Goal: Task Accomplishment & Management: Manage account settings

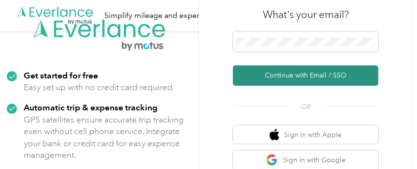
click at [300, 73] on button "Continue with Email / SSO" at bounding box center [305, 75] width 145 height 20
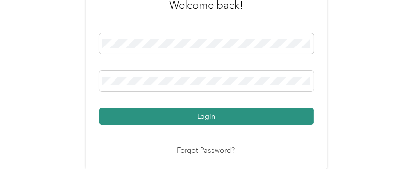
scroll to position [39, 0]
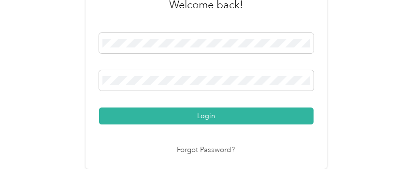
click at [213, 114] on button "Login" at bounding box center [206, 115] width 214 height 17
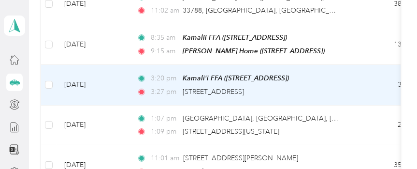
scroll to position [290, 0]
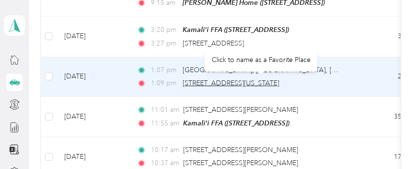
click at [194, 80] on span "32290, Corydon Street, Wildomar, Riverside County, California, 92530, USA" at bounding box center [231, 83] width 97 height 8
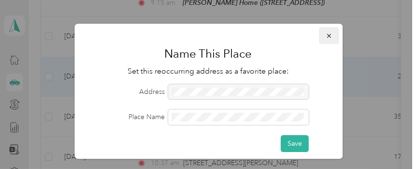
click at [326, 34] on icon "button" at bounding box center [329, 35] width 7 height 7
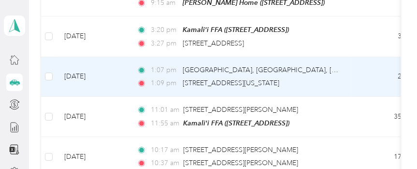
click at [166, 81] on span "1:09 pm" at bounding box center [165, 83] width 28 height 11
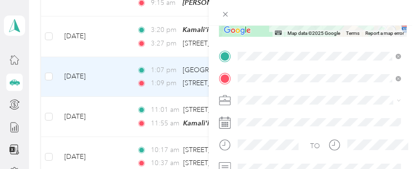
scroll to position [193, 0]
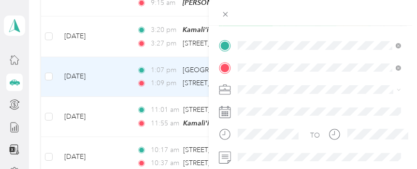
click at [278, 129] on span "[STREET_ADDRESS][US_STATE]" at bounding box center [303, 125] width 97 height 8
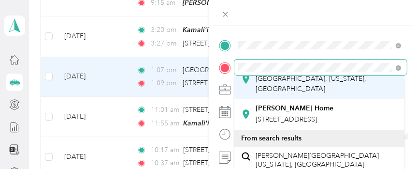
scroll to position [48, 0]
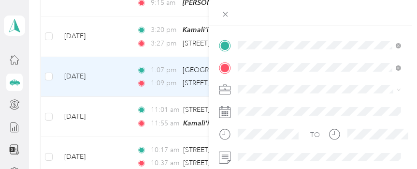
click at [280, 108] on span "[STREET_ADDRESS]" at bounding box center [285, 108] width 61 height 8
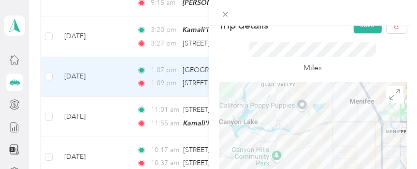
scroll to position [0, 0]
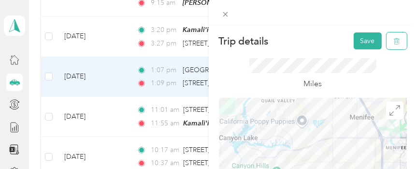
click at [393, 41] on icon "button" at bounding box center [396, 41] width 7 height 7
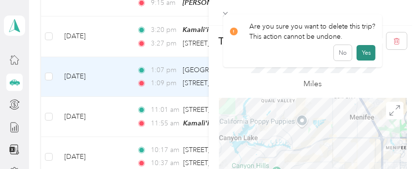
click at [359, 54] on button "Yes" at bounding box center [365, 52] width 19 height 15
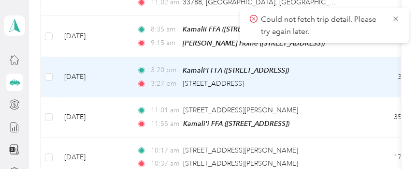
click at [347, 81] on td "3:20 pm Kamali'i FFA (31772 Casino Dr, Lake Elsinore, CA) 3:27 pm 19495 Oakview…" at bounding box center [240, 77] width 222 height 40
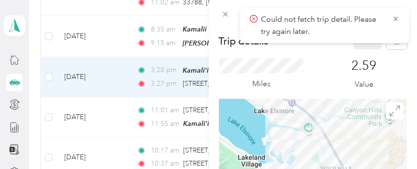
click at [176, 50] on div "Trip details Save This trip cannot be edited because it is either under review,…" at bounding box center [208, 84] width 417 height 169
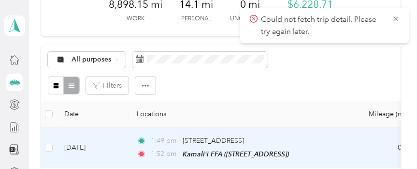
scroll to position [48, 0]
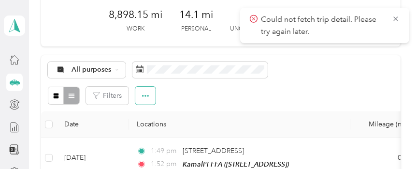
click at [152, 99] on button "button" at bounding box center [145, 95] width 20 height 18
click at [266, 111] on th "Locations" at bounding box center [240, 124] width 222 height 27
click at [371, 85] on div "All purposes Filters" at bounding box center [220, 83] width 359 height 56
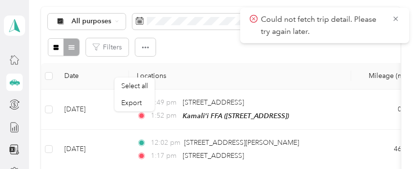
scroll to position [0, 0]
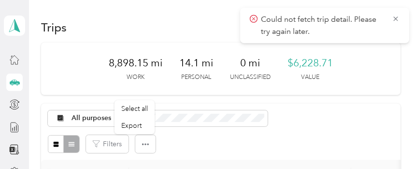
click at [286, 32] on p "Could not fetch trip detail. Please try again later." at bounding box center [323, 26] width 124 height 24
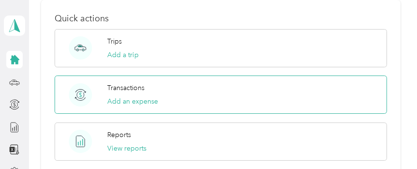
scroll to position [483, 0]
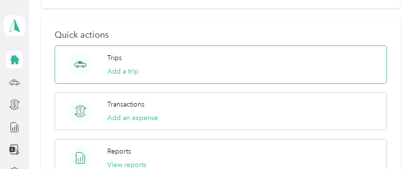
click at [81, 65] on circle at bounding box center [80, 64] width 23 height 23
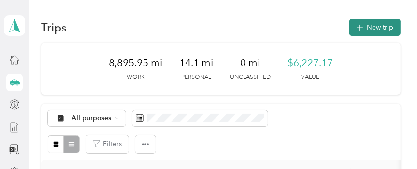
click at [380, 23] on button "New trip" at bounding box center [374, 27] width 51 height 17
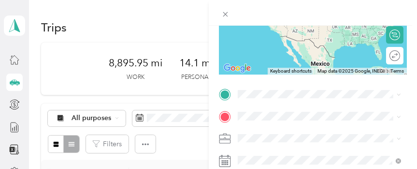
scroll to position [145, 0]
click at [297, 26] on div "Kamali'i FFA [STREET_ADDRESS][US_STATE]" at bounding box center [303, 15] width 97 height 20
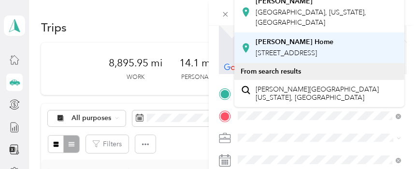
click at [279, 45] on strong "[PERSON_NAME] Home" at bounding box center [294, 42] width 78 height 9
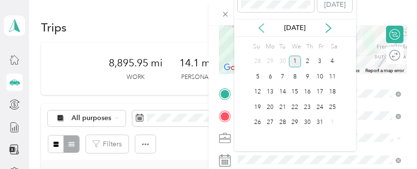
click at [258, 28] on icon at bounding box center [261, 28] width 10 height 10
click at [283, 120] on div "30" at bounding box center [282, 122] width 13 height 12
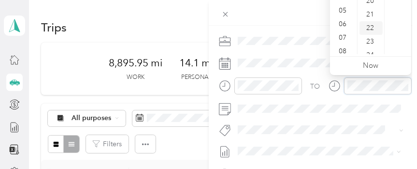
scroll to position [274, 0]
click at [367, 19] on div "25" at bounding box center [370, 21] width 23 height 14
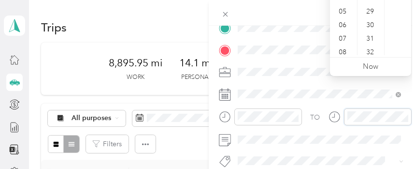
scroll to position [145, 0]
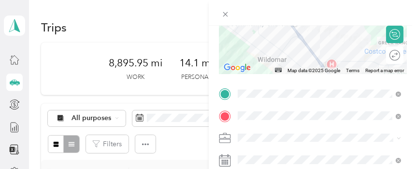
click at [409, 79] on form "New Trip Save This trip cannot be edited because it is either under review, app…" at bounding box center [313, 103] width 209 height 432
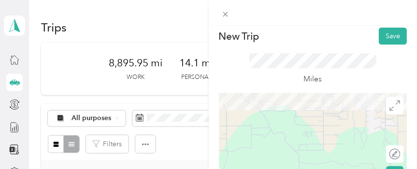
scroll to position [0, 0]
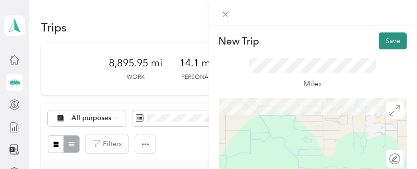
click at [389, 42] on button "Save" at bounding box center [393, 40] width 28 height 17
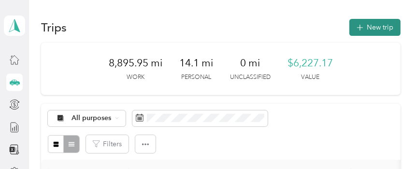
click at [377, 24] on button "New trip" at bounding box center [374, 27] width 51 height 17
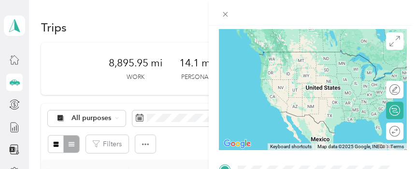
scroll to position [145, 0]
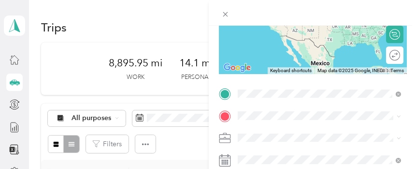
click at [288, 35] on div "[PERSON_NAME] Home [STREET_ADDRESS]" at bounding box center [294, 25] width 78 height 20
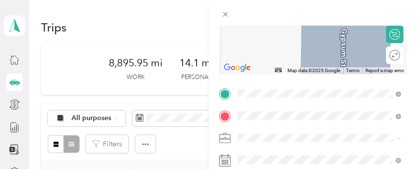
click at [282, 47] on span "[STREET_ADDRESS][US_STATE]" at bounding box center [303, 43] width 97 height 8
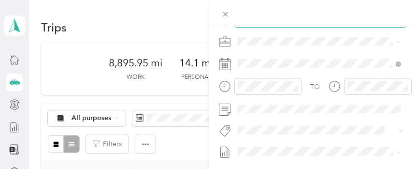
scroll to position [241, 0]
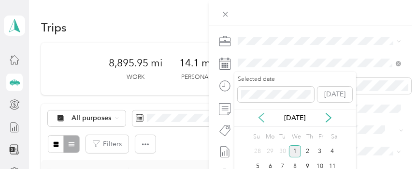
click at [264, 118] on icon at bounding box center [261, 118] width 10 height 10
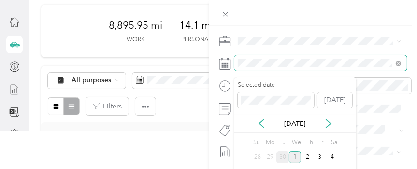
scroll to position [48, 0]
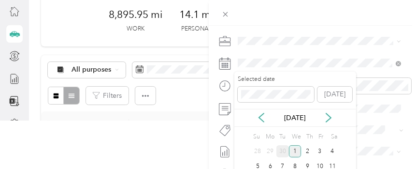
click at [282, 151] on div "30" at bounding box center [282, 151] width 13 height 12
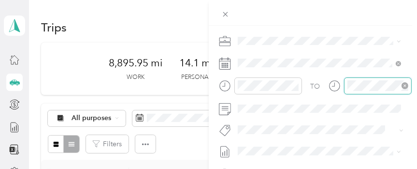
scroll to position [108, 0]
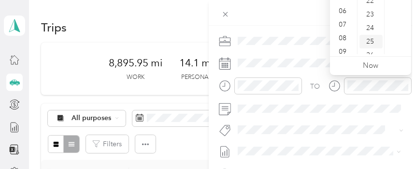
click at [370, 41] on div "25" at bounding box center [370, 42] width 23 height 14
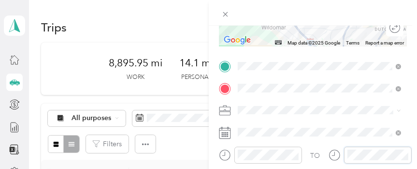
scroll to position [97, 0]
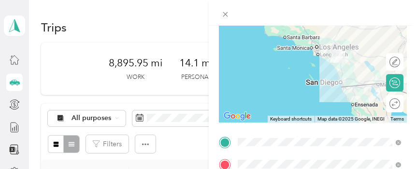
click at [410, 42] on form "New Trip Save This trip cannot be edited because it is either under review, app…" at bounding box center [313, 152] width 209 height 432
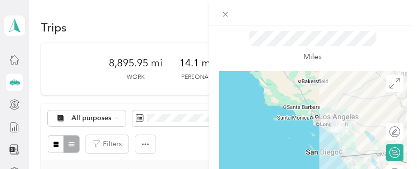
scroll to position [0, 0]
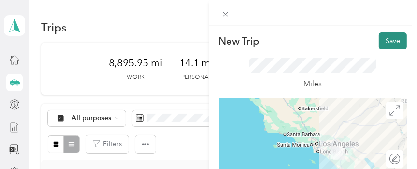
click at [394, 39] on button "Save" at bounding box center [393, 40] width 28 height 17
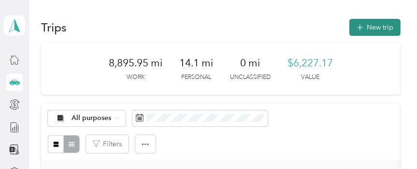
click at [373, 24] on button "New trip" at bounding box center [374, 27] width 51 height 17
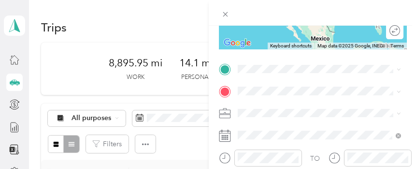
scroll to position [145, 0]
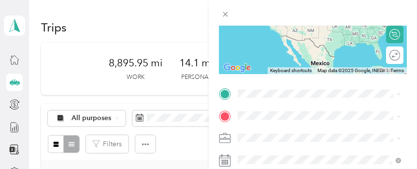
click at [277, 25] on span "[STREET_ADDRESS][US_STATE]" at bounding box center [303, 20] width 97 height 8
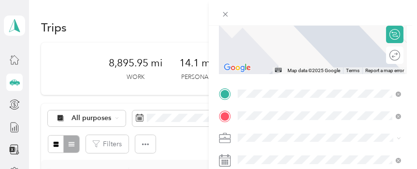
click at [285, 47] on span "[STREET_ADDRESS][PERSON_NAME]" at bounding box center [312, 43] width 115 height 8
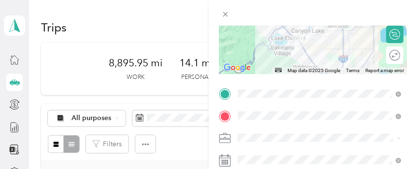
scroll to position [193, 0]
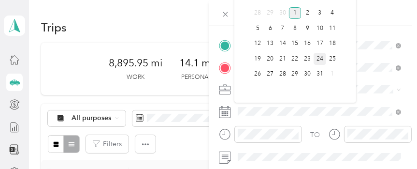
click at [320, 59] on div "24" at bounding box center [319, 59] width 13 height 12
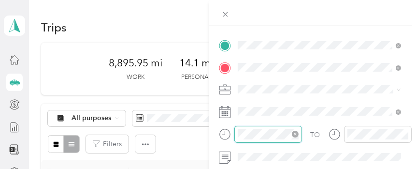
click at [237, 134] on div at bounding box center [268, 134] width 68 height 17
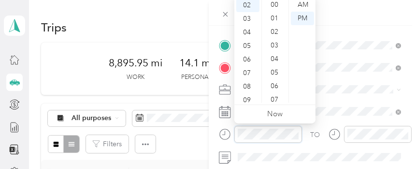
scroll to position [149, 0]
click at [249, 31] on div "04" at bounding box center [247, 33] width 23 height 14
click at [272, 3] on div "00" at bounding box center [275, 5] width 23 height 14
click at [297, 15] on div "PM" at bounding box center [302, 19] width 23 height 14
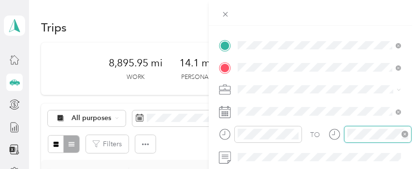
scroll to position [149, 0]
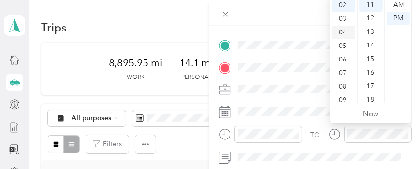
click at [345, 31] on div "04" at bounding box center [343, 33] width 23 height 14
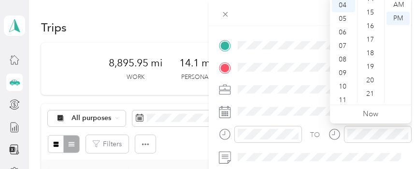
scroll to position [205, 0]
click at [372, 59] on div "30" at bounding box center [370, 61] width 23 height 14
click at [398, 16] on div "PM" at bounding box center [397, 19] width 23 height 14
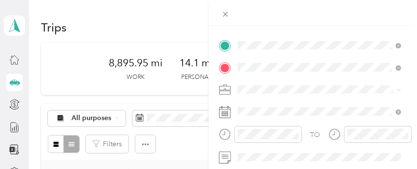
click at [412, 95] on form "New Trip Save This trip cannot be edited because it is either under review, app…" at bounding box center [313, 55] width 209 height 432
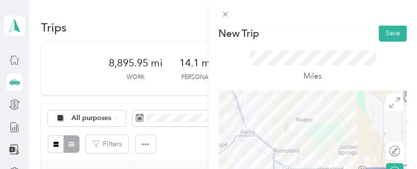
scroll to position [0, 0]
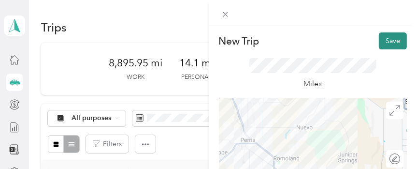
click at [390, 40] on button "Save" at bounding box center [393, 40] width 28 height 17
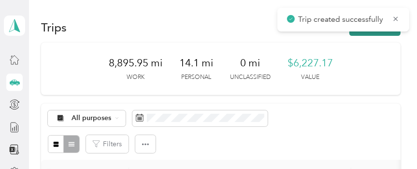
click at [380, 33] on button "New trip" at bounding box center [374, 27] width 51 height 17
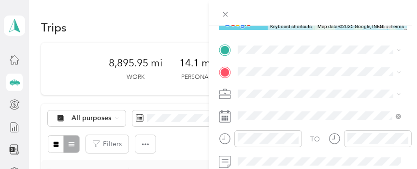
scroll to position [145, 0]
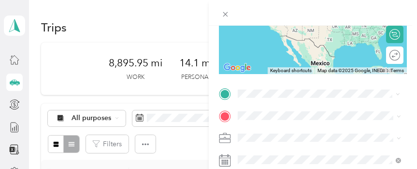
click at [292, 26] on div "[PERSON_NAME] Home [STREET_ADDRESS][PERSON_NAME]" at bounding box center [312, 15] width 115 height 20
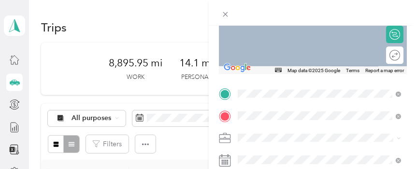
click at [269, 48] on div "Kamali'i FFA [STREET_ADDRESS][US_STATE]" at bounding box center [303, 38] width 97 height 20
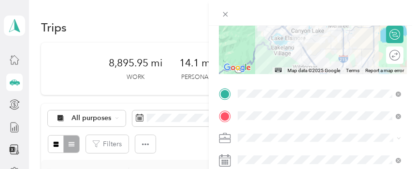
scroll to position [193, 0]
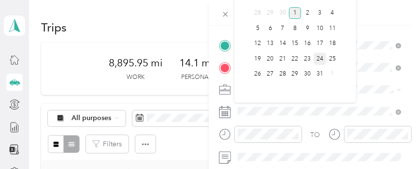
click at [318, 58] on div "24" at bounding box center [319, 59] width 13 height 12
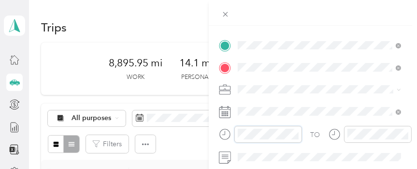
scroll to position [162, 0]
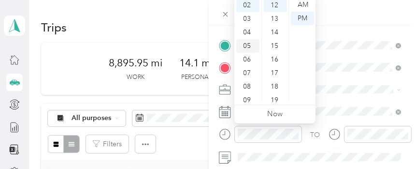
click at [246, 47] on div "05" at bounding box center [247, 46] width 23 height 14
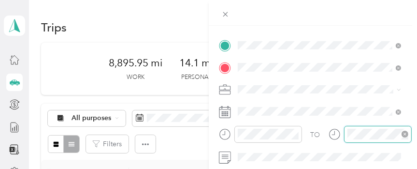
click at [345, 133] on div at bounding box center [378, 134] width 68 height 17
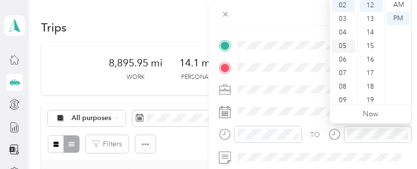
click at [339, 47] on div "05" at bounding box center [343, 46] width 23 height 14
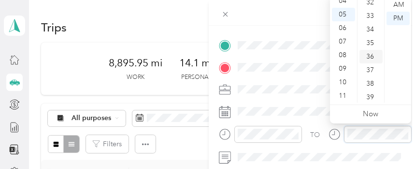
scroll to position [452, 0]
click at [371, 92] on div "40" at bounding box center [370, 94] width 23 height 14
click at [401, 18] on div "PM" at bounding box center [397, 19] width 23 height 14
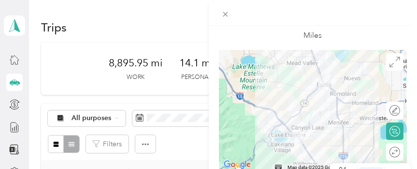
scroll to position [0, 0]
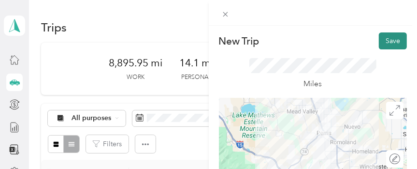
click at [391, 40] on button "Save" at bounding box center [393, 40] width 28 height 17
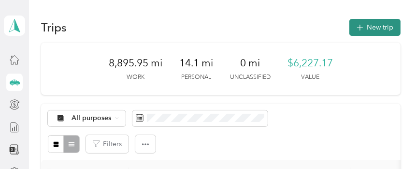
click at [375, 28] on button "New trip" at bounding box center [374, 27] width 51 height 17
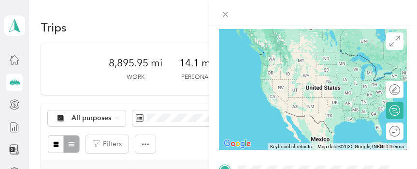
scroll to position [145, 0]
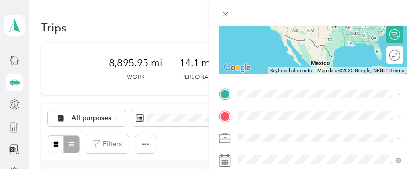
click at [291, 24] on div "Kamali'i FFA [STREET_ADDRESS][US_STATE]" at bounding box center [303, 13] width 97 height 20
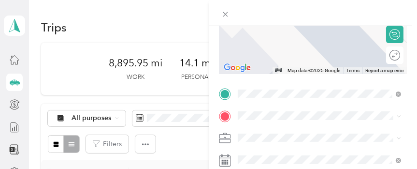
click at [287, 76] on span "[STREET_ADDRESS][PERSON_NAME]" at bounding box center [312, 72] width 115 height 8
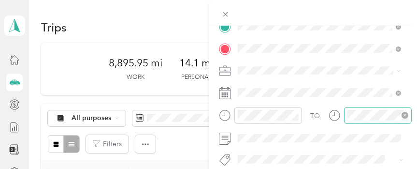
scroll to position [241, 0]
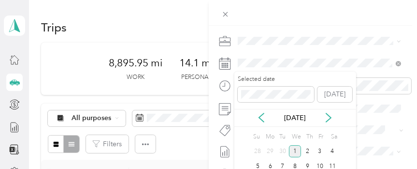
click at [242, 136] on div "Selected date [DATE] [DATE] Su Mo Tu We Th Fr Sa 28 29 30 1 2 3 4 5 6 7 8 9 10 …" at bounding box center [295, 155] width 122 height 169
click at [245, 136] on div "Selected date [DATE] [DATE] Su Mo Tu We Th Fr Sa 28 29 30 1 2 3 4 5 6 7 8 9 10 …" at bounding box center [295, 155] width 122 height 169
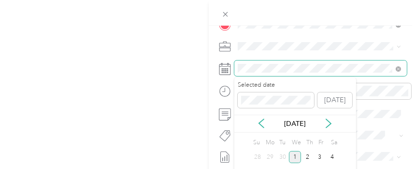
scroll to position [235, 0]
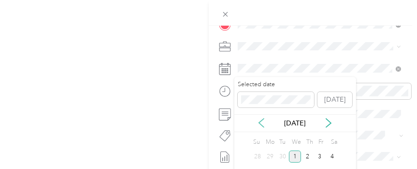
click at [260, 120] on icon at bounding box center [261, 123] width 10 height 10
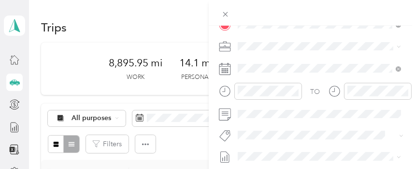
scroll to position [0, 0]
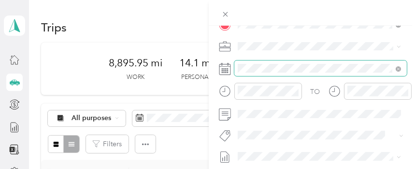
click at [200, 68] on div "New Trip Save This trip cannot be edited because it is either under review, app…" at bounding box center [208, 84] width 417 height 169
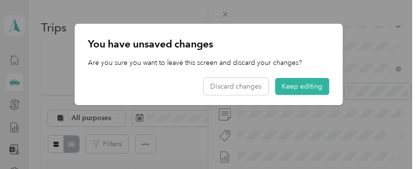
click at [283, 39] on p "You have unsaved changes" at bounding box center [208, 44] width 241 height 14
click at [316, 85] on button "Keep editing" at bounding box center [302, 86] width 54 height 17
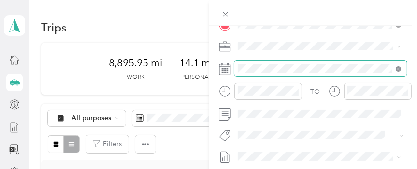
click at [397, 69] on icon at bounding box center [398, 68] width 5 height 5
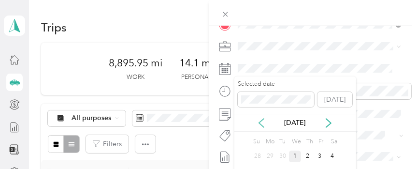
click at [262, 125] on icon at bounding box center [261, 123] width 10 height 10
click at [268, 121] on div "[DATE]" at bounding box center [295, 122] width 122 height 10
click at [262, 122] on icon at bounding box center [261, 123] width 10 height 10
click at [332, 155] on div "6" at bounding box center [332, 156] width 13 height 12
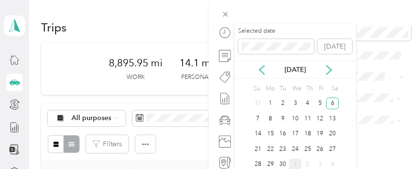
scroll to position [284, 0]
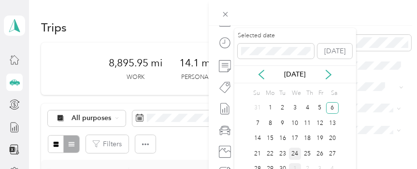
click at [294, 152] on div "24" at bounding box center [295, 153] width 13 height 12
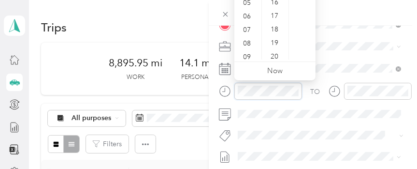
scroll to position [58, 0]
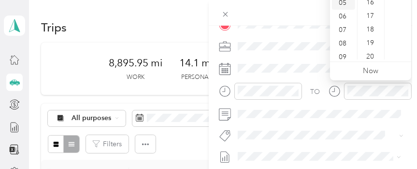
click at [343, 4] on div "05" at bounding box center [343, 3] width 23 height 14
click at [369, 39] on div "40" at bounding box center [370, 37] width 23 height 14
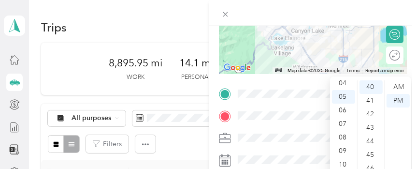
scroll to position [0, 0]
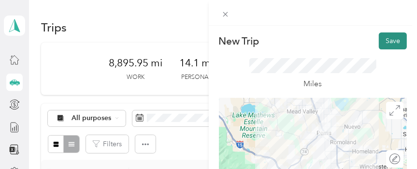
click at [392, 36] on button "Save" at bounding box center [393, 40] width 28 height 17
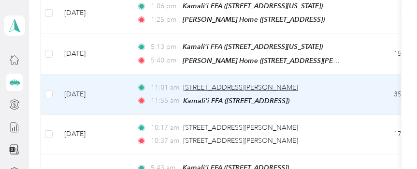
scroll to position [386, 0]
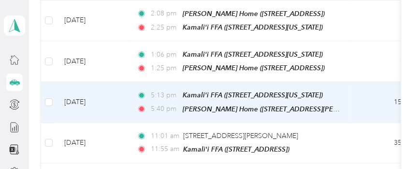
click at [81, 97] on td "[DATE]" at bounding box center [93, 102] width 72 height 41
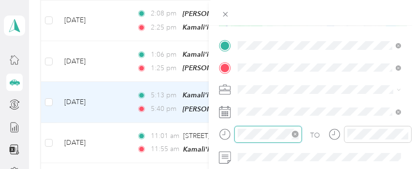
scroll to position [176, 0]
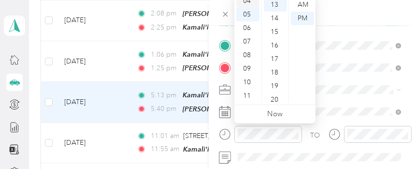
click at [246, 4] on div "04" at bounding box center [247, 1] width 23 height 14
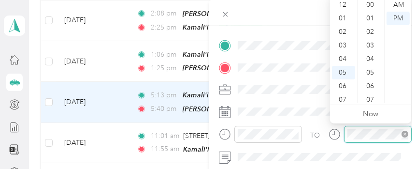
scroll to position [58, 0]
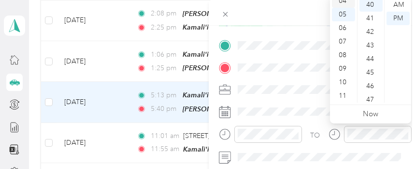
click at [343, 1] on div "04" at bounding box center [343, 1] width 23 height 14
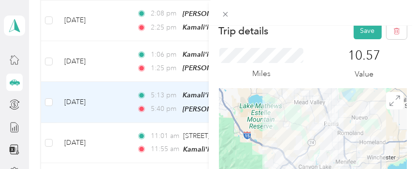
scroll to position [0, 0]
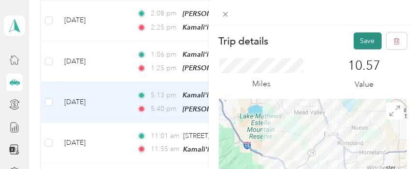
click at [370, 42] on button "Save" at bounding box center [368, 40] width 28 height 17
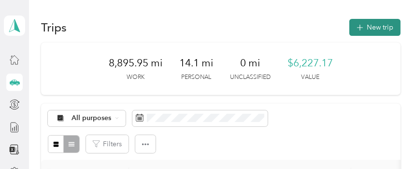
click at [385, 28] on button "New trip" at bounding box center [374, 27] width 51 height 17
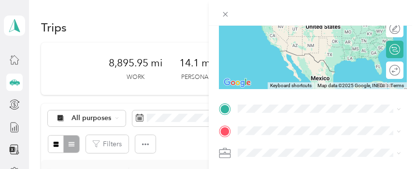
scroll to position [145, 0]
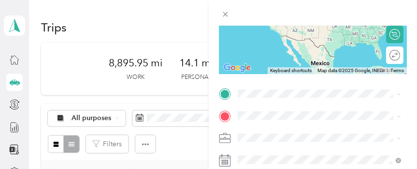
click at [288, 54] on span "[STREET_ADDRESS][PERSON_NAME]" at bounding box center [312, 50] width 115 height 8
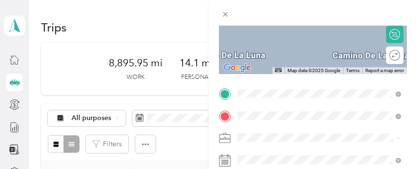
click at [283, 48] on div "Kamali'i FFA [STREET_ADDRESS][US_STATE]" at bounding box center [303, 38] width 97 height 20
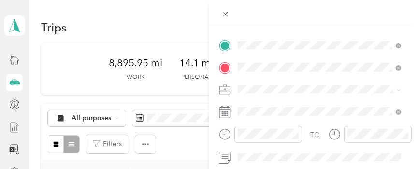
scroll to position [241, 0]
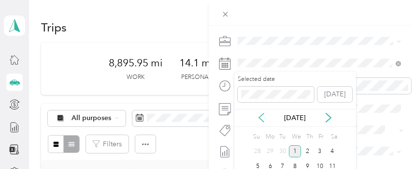
click at [257, 120] on icon at bounding box center [261, 118] width 10 height 10
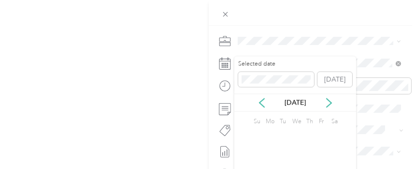
scroll to position [0, 0]
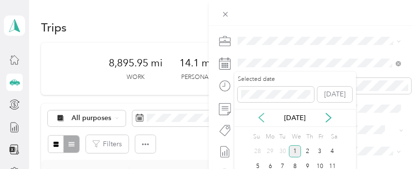
click at [264, 119] on icon at bounding box center [261, 118] width 10 height 10
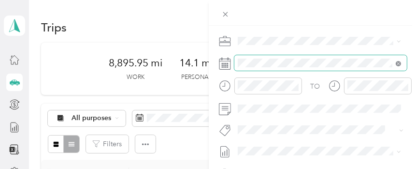
click at [397, 63] on icon at bounding box center [398, 63] width 3 height 3
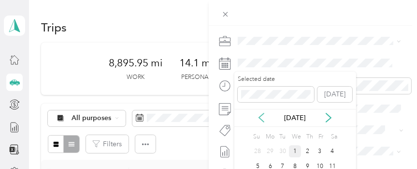
click at [258, 114] on icon at bounding box center [261, 118] width 10 height 10
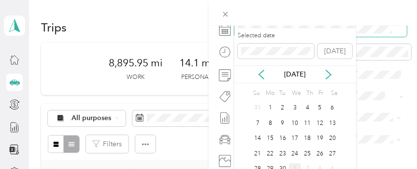
scroll to position [284, 0]
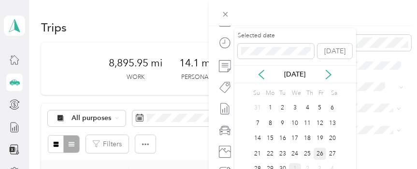
click at [323, 152] on div "26" at bounding box center [319, 153] width 13 height 12
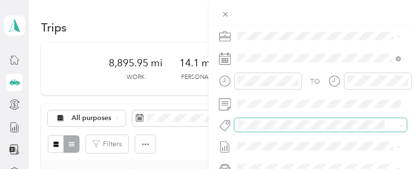
scroll to position [236, 0]
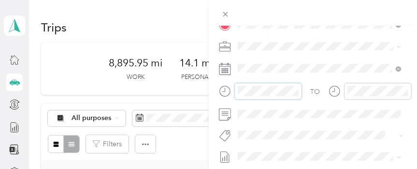
click at [232, 89] on div at bounding box center [260, 91] width 83 height 17
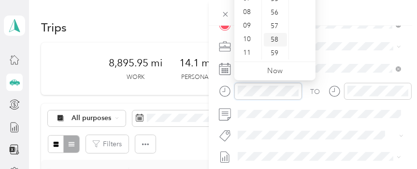
scroll to position [658, 0]
click at [274, 45] on div "55" at bounding box center [275, 48] width 23 height 14
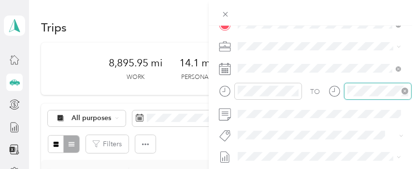
click at [344, 89] on div at bounding box center [378, 91] width 68 height 17
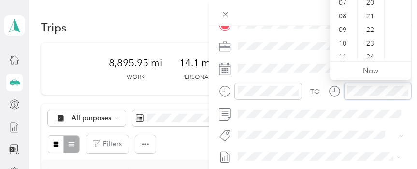
scroll to position [58, 0]
click at [346, 90] on div at bounding box center [378, 91] width 68 height 17
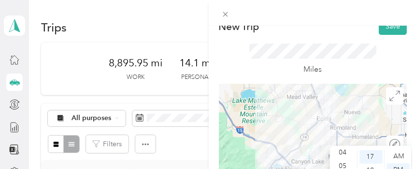
scroll to position [0, 0]
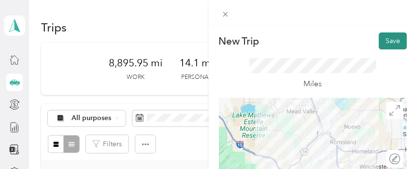
click at [395, 40] on button "Save" at bounding box center [393, 40] width 28 height 17
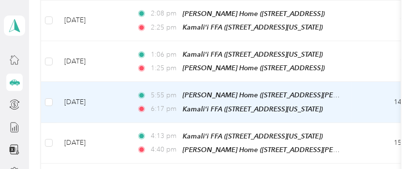
scroll to position [435, 0]
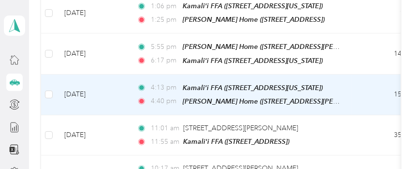
click at [84, 87] on td "[DATE]" at bounding box center [93, 94] width 72 height 41
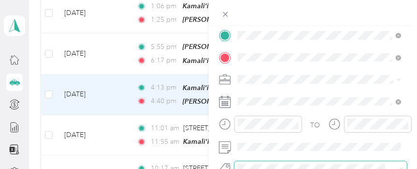
scroll to position [193, 0]
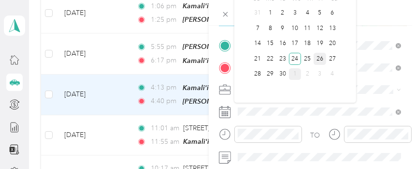
click at [319, 54] on div "26" at bounding box center [319, 59] width 13 height 12
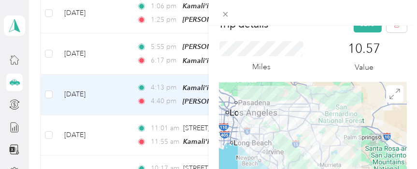
scroll to position [0, 0]
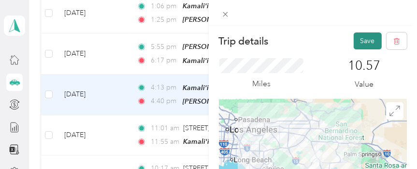
drag, startPoint x: 362, startPoint y: 38, endPoint x: 362, endPoint y: 45, distance: 7.7
click at [362, 38] on button "Save" at bounding box center [368, 40] width 28 height 17
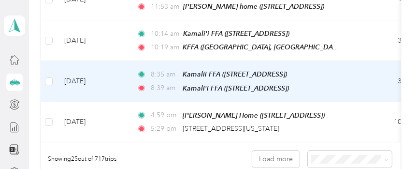
scroll to position [1062, 0]
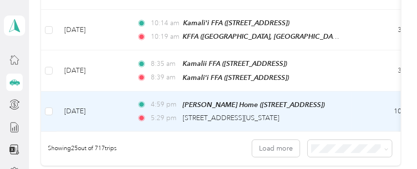
click at [81, 97] on td "[DATE]" at bounding box center [93, 111] width 72 height 40
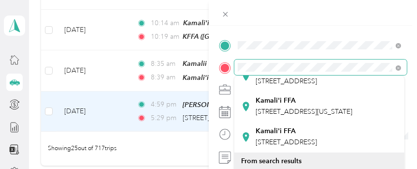
scroll to position [97, 0]
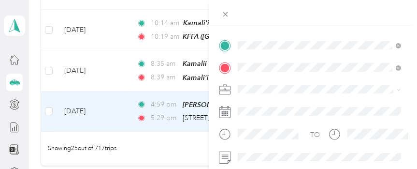
click at [291, 85] on div "Kamali'i FFA [STREET_ADDRESS]" at bounding box center [285, 75] width 61 height 20
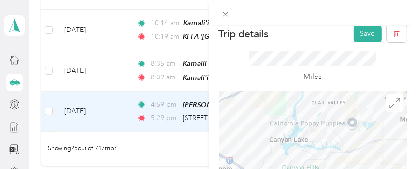
scroll to position [0, 0]
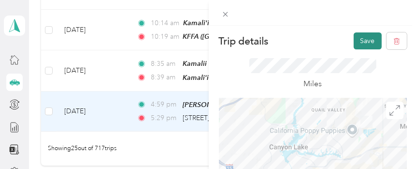
click at [367, 41] on button "Save" at bounding box center [368, 40] width 28 height 17
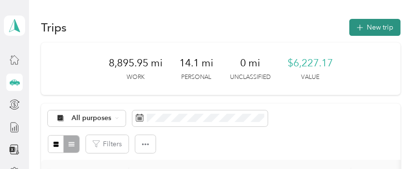
click at [381, 31] on button "New trip" at bounding box center [374, 27] width 51 height 17
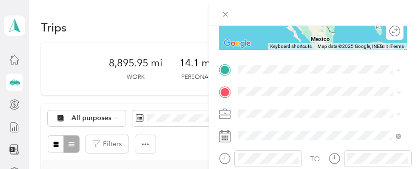
scroll to position [145, 0]
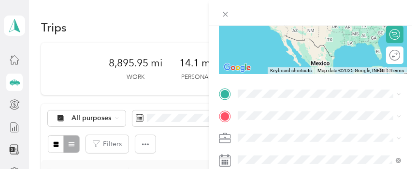
click at [283, 24] on span "[STREET_ADDRESS][US_STATE]" at bounding box center [303, 19] width 97 height 8
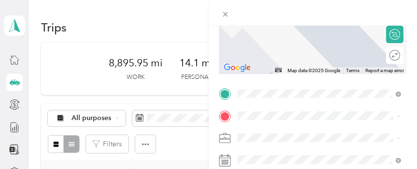
click at [280, 13] on span "[STREET_ADDRESS][US_STATE]" at bounding box center [303, 8] width 97 height 9
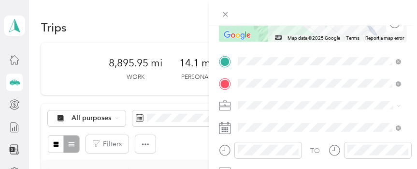
scroll to position [193, 0]
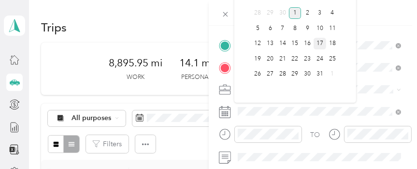
click at [320, 43] on div "17" at bounding box center [319, 44] width 13 height 12
click at [248, 2] on div "Selected date [DATE] [DATE] Su Mo Tu We Th Fr Sa 28 29 30 1 2 3 4 5 6 7 8 9 10 …" at bounding box center [295, 17] width 122 height 169
click at [244, 12] on div "Selected date [DATE] [DATE] Su Mo Tu We Th Fr Sa 28 29 30 1 2 3 4 5 6 7 8 9 10 …" at bounding box center [295, 17] width 122 height 169
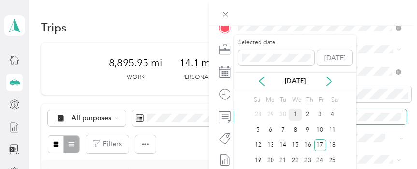
scroll to position [145, 0]
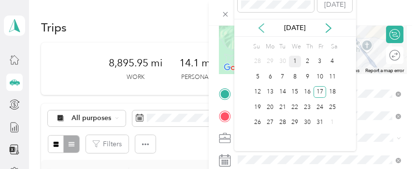
click at [260, 28] on icon at bounding box center [261, 28] width 5 height 9
click at [297, 90] on div "17" at bounding box center [295, 92] width 13 height 12
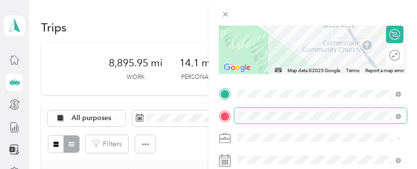
scroll to position [241, 0]
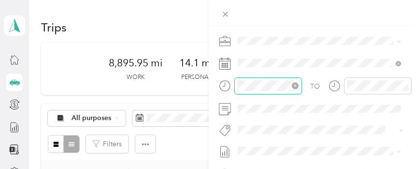
click at [234, 85] on div at bounding box center [268, 85] width 68 height 17
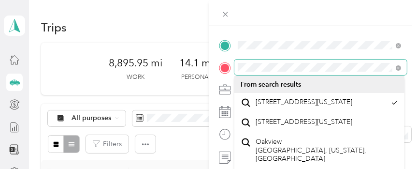
scroll to position [97, 0]
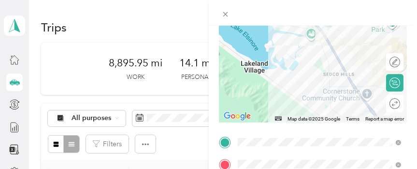
click at [412, 69] on form "New Trip Save This trip cannot be edited because it is either under review, app…" at bounding box center [313, 152] width 209 height 432
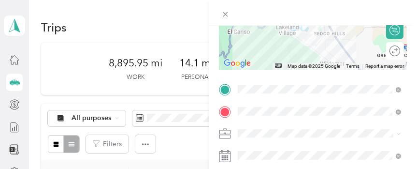
scroll to position [193, 0]
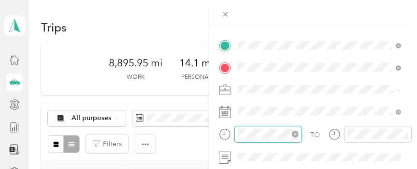
click at [237, 134] on div at bounding box center [268, 134] width 68 height 17
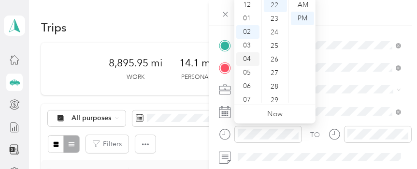
click at [248, 55] on div "04" at bounding box center [247, 59] width 23 height 14
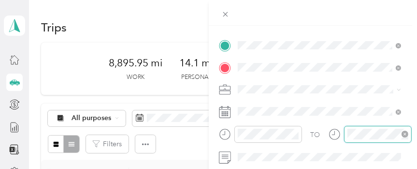
click at [345, 132] on div at bounding box center [378, 134] width 68 height 17
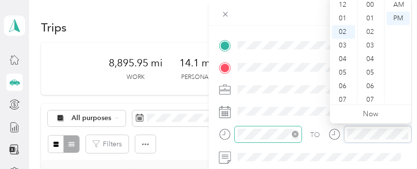
scroll to position [27, 0]
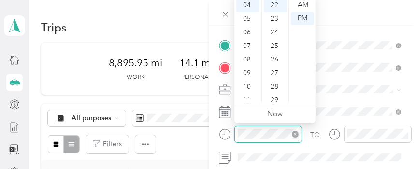
click at [236, 133] on div at bounding box center [268, 134] width 68 height 17
click at [248, 16] on div "05" at bounding box center [247, 19] width 23 height 14
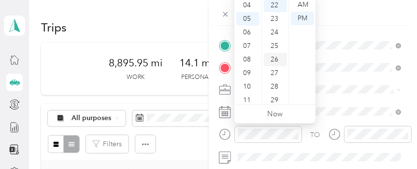
scroll to position [58, 0]
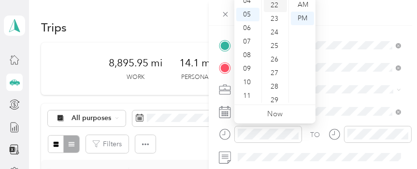
click at [275, 5] on div "22" at bounding box center [275, 6] width 23 height 14
click at [273, 4] on div "00" at bounding box center [275, 5] width 23 height 14
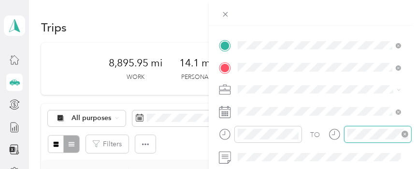
click at [344, 132] on div at bounding box center [378, 134] width 68 height 17
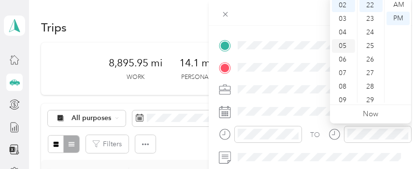
click at [343, 44] on div "05" at bounding box center [343, 46] width 23 height 14
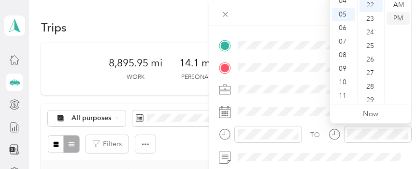
click at [401, 21] on div "PM" at bounding box center [397, 19] width 23 height 14
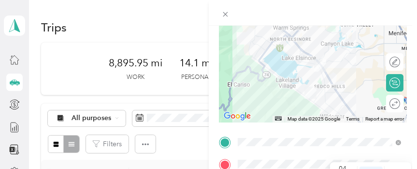
scroll to position [0, 0]
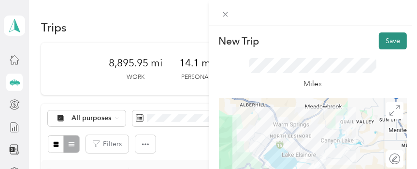
click at [392, 43] on button "Save" at bounding box center [393, 40] width 28 height 17
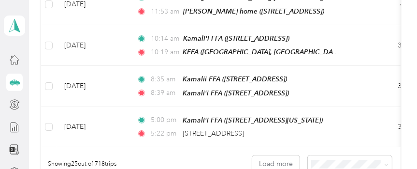
scroll to position [1062, 0]
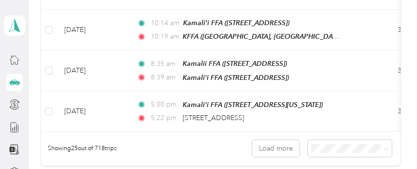
click at [345, 97] on span "50 per load" at bounding box center [335, 99] width 36 height 8
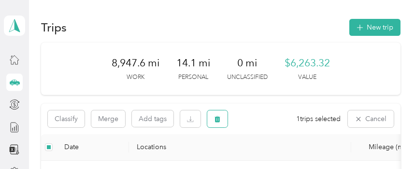
click at [216, 118] on icon "button" at bounding box center [217, 118] width 7 height 7
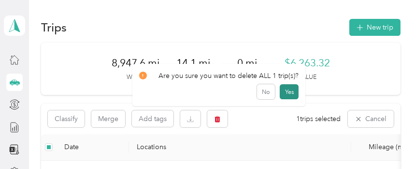
click at [288, 93] on button "Yes" at bounding box center [289, 91] width 19 height 15
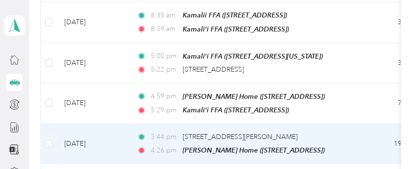
scroll to position [1159, 0]
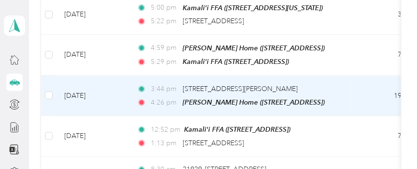
click at [83, 76] on td "[DATE]" at bounding box center [93, 95] width 72 height 40
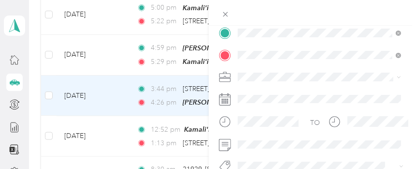
scroll to position [145, 0]
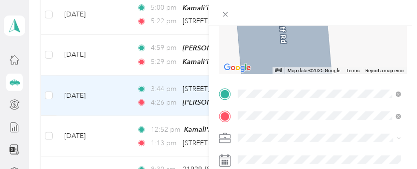
click at [270, 25] on span "[STREET_ADDRESS][US_STATE]" at bounding box center [303, 20] width 97 height 8
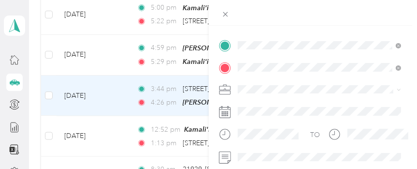
scroll to position [0, 0]
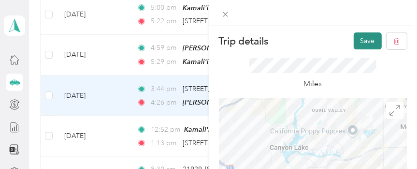
click at [368, 39] on button "Save" at bounding box center [368, 40] width 28 height 17
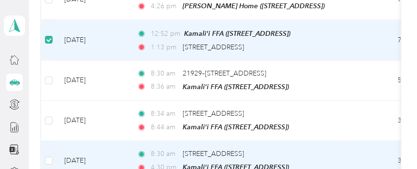
scroll to position [1326, 0]
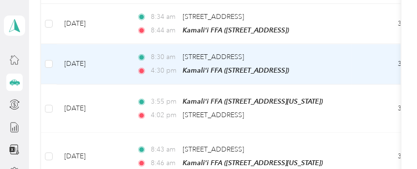
click at [79, 44] on td "[DATE]" at bounding box center [93, 64] width 72 height 40
click at [82, 44] on td "[DATE]" at bounding box center [93, 64] width 72 height 40
click at [92, 44] on td "[DATE]" at bounding box center [93, 64] width 72 height 40
click at [80, 44] on td "[DATE]" at bounding box center [93, 64] width 72 height 40
click at [166, 65] on span "4:30 pm" at bounding box center [165, 70] width 28 height 11
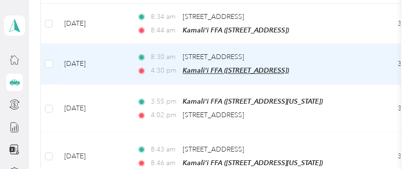
click at [207, 66] on span "Kamali'i FFA ([STREET_ADDRESS])" at bounding box center [236, 70] width 106 height 8
click at [272, 99] on div "Edit Place" at bounding box center [235, 98] width 103 height 20
click at [170, 65] on span "4:30 pm" at bounding box center [165, 70] width 28 height 11
click at [156, 65] on span "4:30 pm" at bounding box center [165, 70] width 28 height 11
click at [82, 44] on td "[DATE]" at bounding box center [93, 64] width 72 height 40
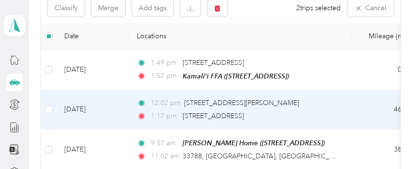
scroll to position [0, 0]
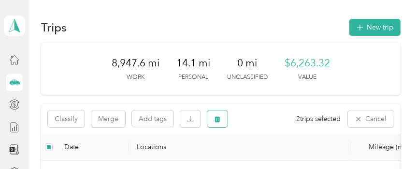
click at [221, 118] on button "button" at bounding box center [217, 118] width 20 height 17
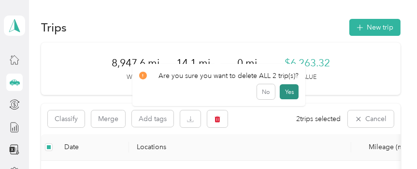
click at [286, 93] on button "Yes" at bounding box center [289, 91] width 19 height 15
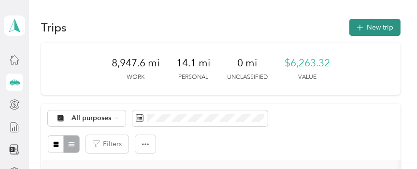
click at [373, 28] on button "New trip" at bounding box center [374, 27] width 51 height 17
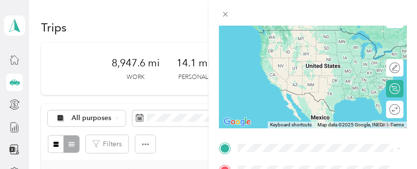
scroll to position [193, 0]
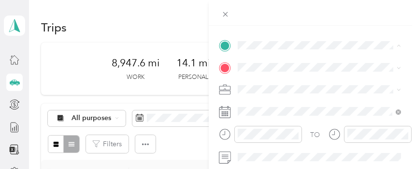
click at [297, 94] on span "[STREET_ADDRESS]" at bounding box center [285, 94] width 61 height 8
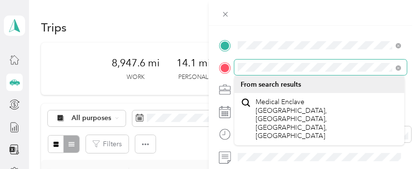
click at [224, 67] on div at bounding box center [313, 66] width 188 height 15
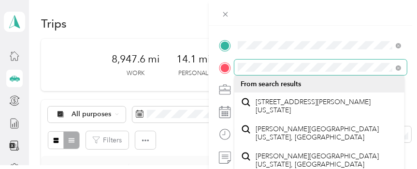
scroll to position [3, 0]
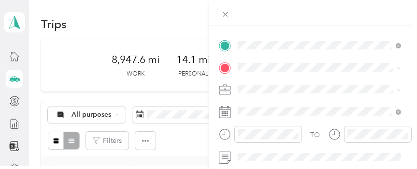
click at [384, 30] on div "New Trip Save This trip cannot be edited because it is either under review, app…" at bounding box center [313, 55] width 188 height 432
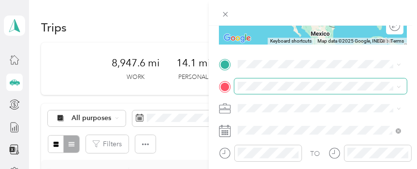
scroll to position [97, 0]
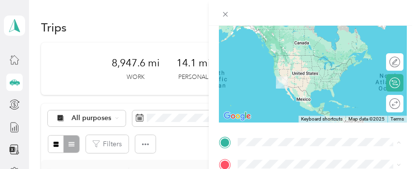
click at [282, 38] on span "[STREET_ADDRESS][US_STATE]" at bounding box center [303, 34] width 97 height 9
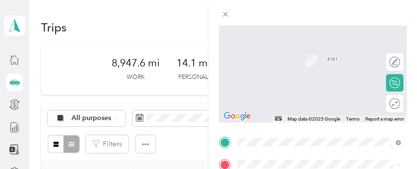
click at [413, 108] on form "New Trip Save This trip cannot be edited because it is either under review, app…" at bounding box center [313, 152] width 209 height 432
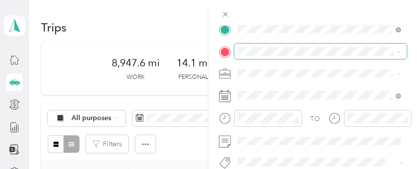
scroll to position [193, 0]
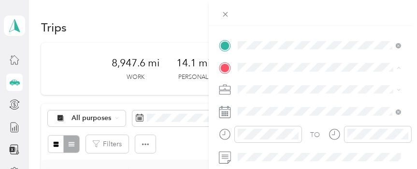
click at [274, 107] on span "[STREET_ADDRESS][PERSON_NAME][US_STATE]" at bounding box center [326, 106] width 142 height 17
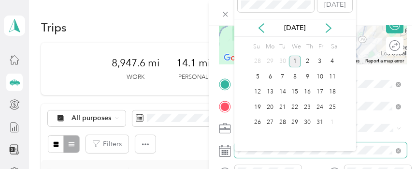
scroll to position [145, 0]
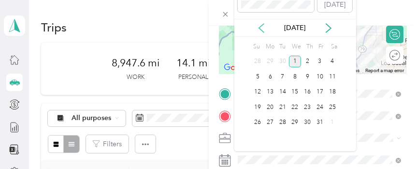
click at [262, 29] on icon at bounding box center [261, 28] width 10 height 10
click at [283, 91] on div "16" at bounding box center [282, 92] width 13 height 12
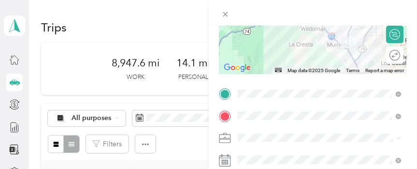
scroll to position [193, 0]
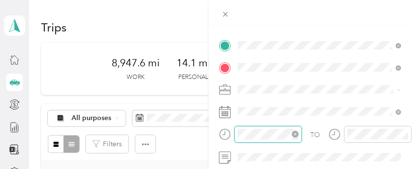
click at [234, 133] on div at bounding box center [268, 134] width 68 height 17
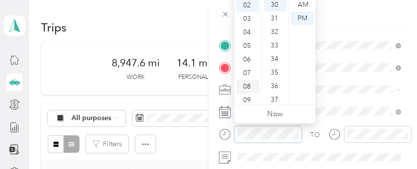
scroll to position [58, 0]
click at [248, 81] on div "10" at bounding box center [247, 82] width 23 height 14
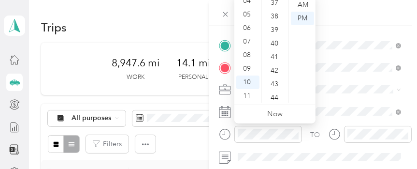
scroll to position [551, 0]
click at [273, 62] on div "45" at bounding box center [275, 63] width 23 height 14
click at [303, 2] on div "AM" at bounding box center [302, 5] width 23 height 14
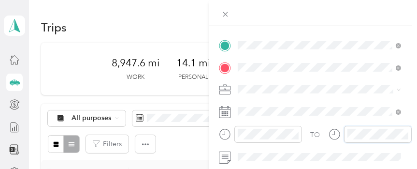
click at [341, 133] on div at bounding box center [369, 134] width 83 height 17
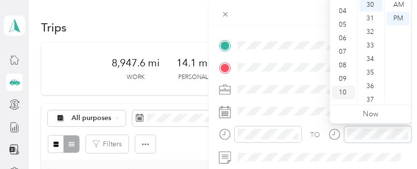
scroll to position [58, 0]
click at [341, 94] on div "11" at bounding box center [343, 96] width 23 height 14
click at [401, 5] on div "AM" at bounding box center [397, 5] width 23 height 14
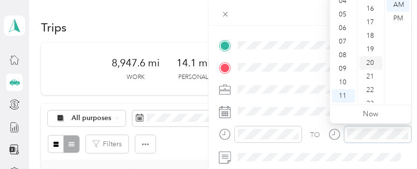
scroll to position [164, 0]
click at [369, 42] on div "15" at bounding box center [370, 44] width 23 height 14
click at [400, 5] on div "AM" at bounding box center [397, 5] width 23 height 14
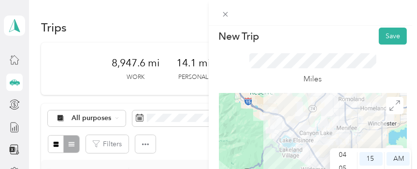
scroll to position [0, 0]
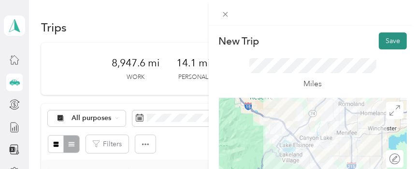
click at [390, 41] on button "Save" at bounding box center [393, 40] width 28 height 17
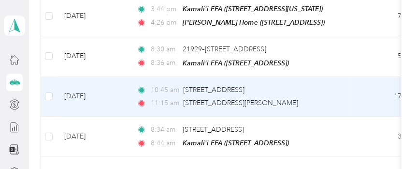
scroll to position [1256, 0]
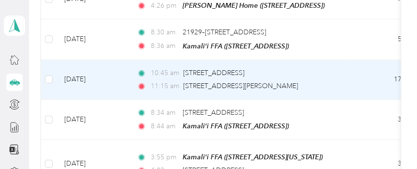
click at [81, 60] on td "[DATE]" at bounding box center [93, 80] width 72 height 40
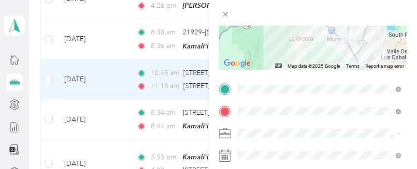
scroll to position [145, 0]
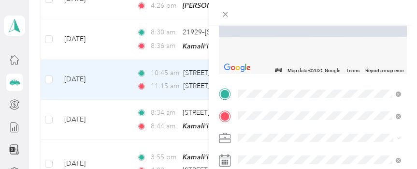
click at [280, 24] on div "Kamali'i FFA [STREET_ADDRESS][US_STATE]" at bounding box center [303, 15] width 97 height 20
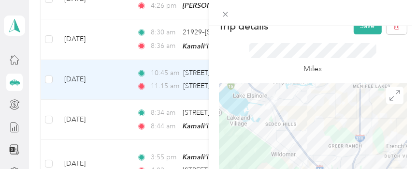
scroll to position [0, 0]
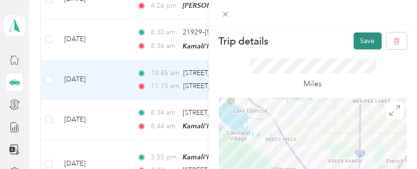
click at [365, 41] on button "Save" at bounding box center [368, 40] width 28 height 17
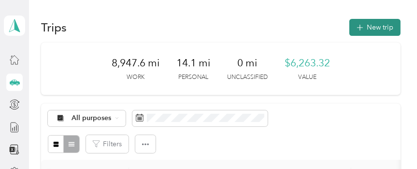
click at [378, 29] on button "New trip" at bounding box center [374, 27] width 51 height 17
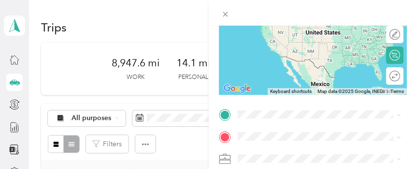
scroll to position [193, 0]
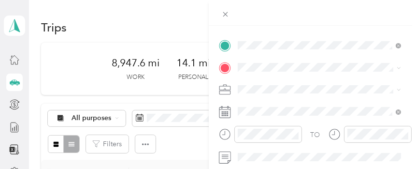
click at [305, 84] on span "[STREET_ADDRESS][PERSON_NAME][US_STATE]" at bounding box center [326, 84] width 142 height 17
click at [271, 113] on span "[STREET_ADDRESS]" at bounding box center [285, 116] width 61 height 8
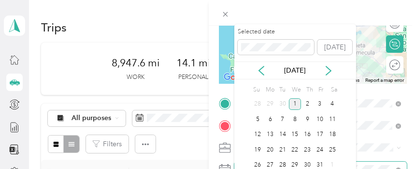
scroll to position [145, 0]
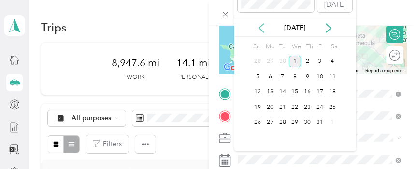
click at [262, 29] on icon at bounding box center [261, 28] width 10 height 10
click at [283, 90] on div "16" at bounding box center [282, 92] width 13 height 12
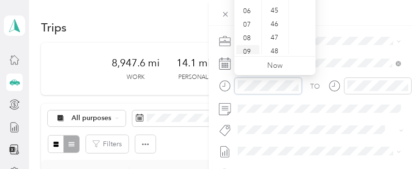
scroll to position [58, 0]
click at [251, 47] on div "11" at bounding box center [247, 48] width 23 height 14
click at [273, 2] on div "30" at bounding box center [275, 1] width 23 height 14
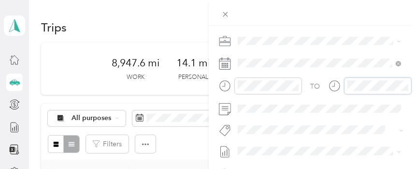
click at [342, 84] on div at bounding box center [369, 85] width 83 height 17
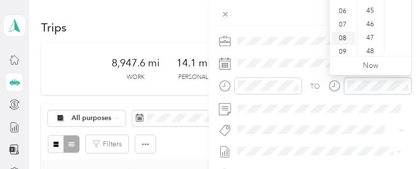
scroll to position [58, 0]
click at [344, 47] on div "11" at bounding box center [343, 48] width 23 height 14
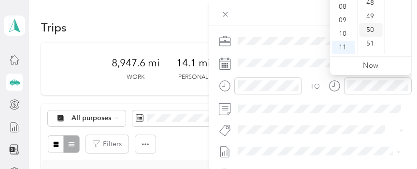
click at [369, 29] on div "50" at bounding box center [370, 30] width 23 height 14
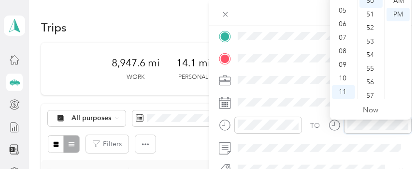
scroll to position [193, 0]
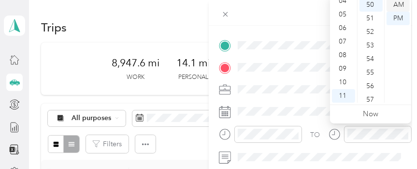
click at [397, 3] on div "AM" at bounding box center [397, 5] width 23 height 14
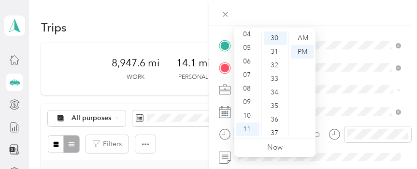
scroll to position [145, 0]
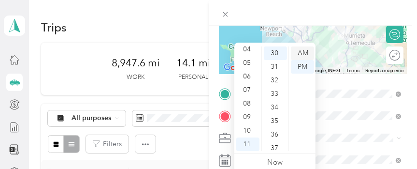
click at [305, 54] on div "AM" at bounding box center [302, 53] width 23 height 14
click at [412, 91] on form "New Trip Save This trip cannot be edited because it is either under review, app…" at bounding box center [313, 103] width 209 height 432
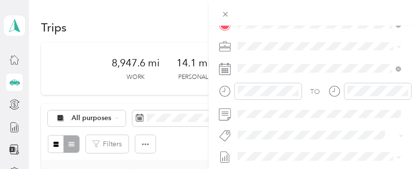
scroll to position [241, 0]
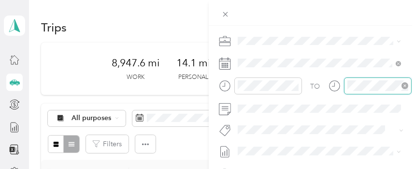
click at [345, 85] on div at bounding box center [378, 85] width 68 height 17
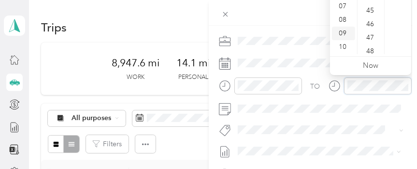
scroll to position [58, 0]
click at [343, 45] on div "11" at bounding box center [343, 48] width 23 height 14
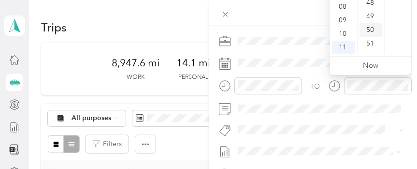
click at [369, 30] on div "50" at bounding box center [370, 30] width 23 height 14
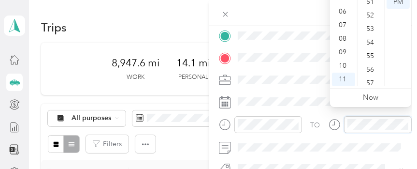
scroll to position [193, 0]
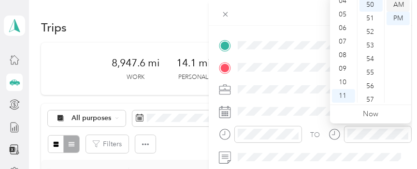
click at [399, 2] on div "AM" at bounding box center [397, 5] width 23 height 14
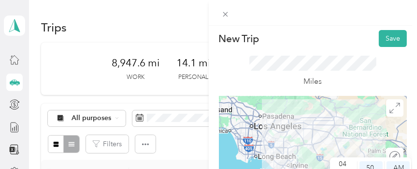
scroll to position [0, 0]
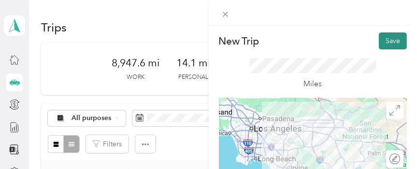
click at [393, 39] on button "Save" at bounding box center [393, 40] width 28 height 17
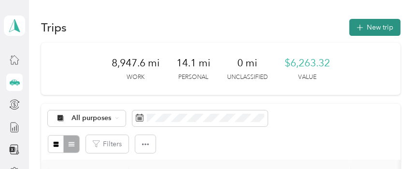
click at [378, 25] on button "New trip" at bounding box center [374, 27] width 51 height 17
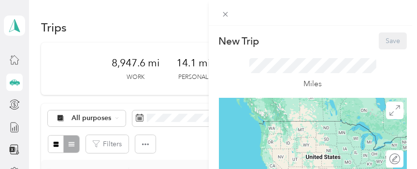
scroll to position [145, 0]
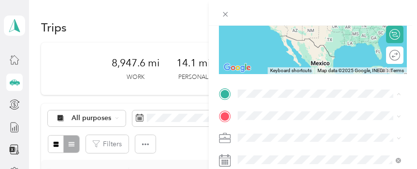
drag, startPoint x: 279, startPoint y: 36, endPoint x: 278, endPoint y: 42, distance: 5.9
click at [278, 26] on div "Kamali'i FFA [STREET_ADDRESS][US_STATE]" at bounding box center [303, 15] width 97 height 20
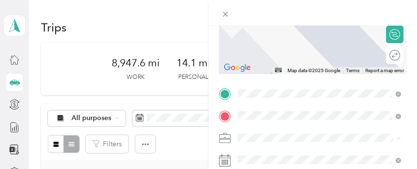
drag, startPoint x: 288, startPoint y: 11, endPoint x: 295, endPoint y: 20, distance: 11.3
click at [287, 11] on span "[STREET_ADDRESS][US_STATE]" at bounding box center [303, 8] width 97 height 9
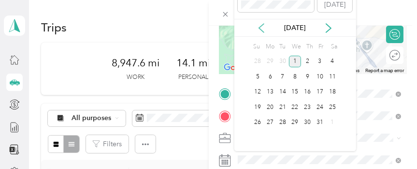
click at [263, 28] on icon at bounding box center [261, 28] width 10 height 10
drag, startPoint x: 282, startPoint y: 89, endPoint x: 288, endPoint y: 90, distance: 5.8
click at [282, 89] on div "16" at bounding box center [282, 92] width 13 height 12
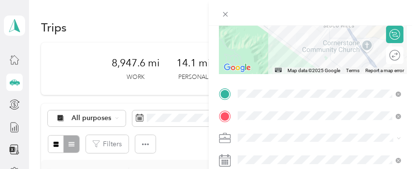
scroll to position [241, 0]
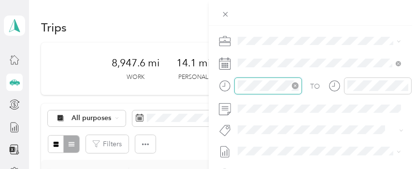
click at [234, 85] on div at bounding box center [268, 85] width 68 height 17
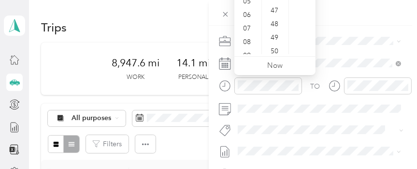
scroll to position [0, 0]
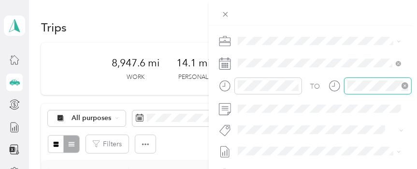
click at [345, 85] on div at bounding box center [378, 85] width 68 height 17
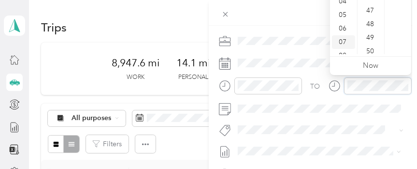
scroll to position [0, 0]
click at [371, 40] on div "55" at bounding box center [370, 42] width 23 height 14
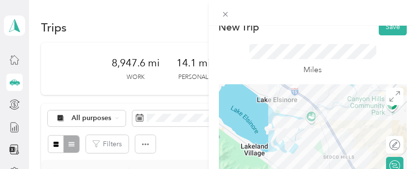
scroll to position [0, 0]
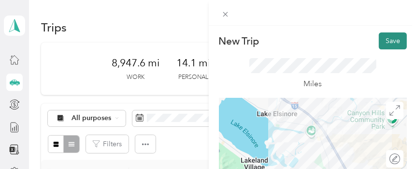
click at [387, 43] on button "Save" at bounding box center [393, 40] width 28 height 17
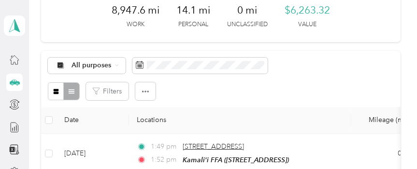
scroll to position [97, 0]
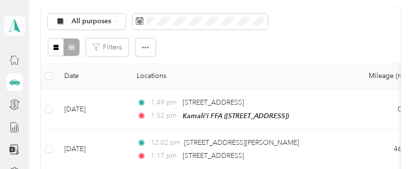
click at [12, 27] on icon at bounding box center [14, 26] width 14 height 14
click at [210, 61] on div "All purposes Filters" at bounding box center [220, 35] width 359 height 56
click at [12, 82] on icon at bounding box center [15, 81] width 10 height 5
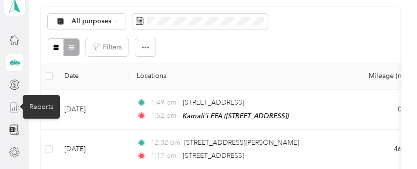
click at [14, 104] on icon at bounding box center [14, 107] width 11 height 11
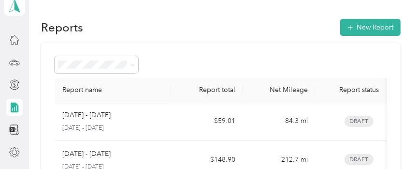
scroll to position [97, 0]
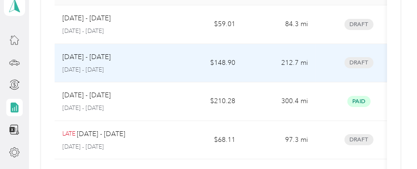
click at [73, 57] on p "[DATE] - [DATE]" at bounding box center [86, 57] width 48 height 11
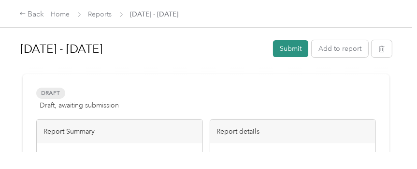
click at [291, 46] on button "Submit" at bounding box center [290, 48] width 35 height 17
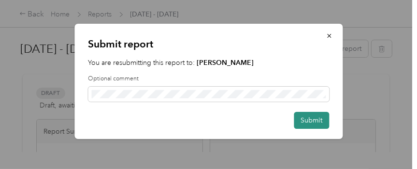
click at [311, 117] on button "Submit" at bounding box center [311, 120] width 35 height 17
